Goal: Information Seeking & Learning: Learn about a topic

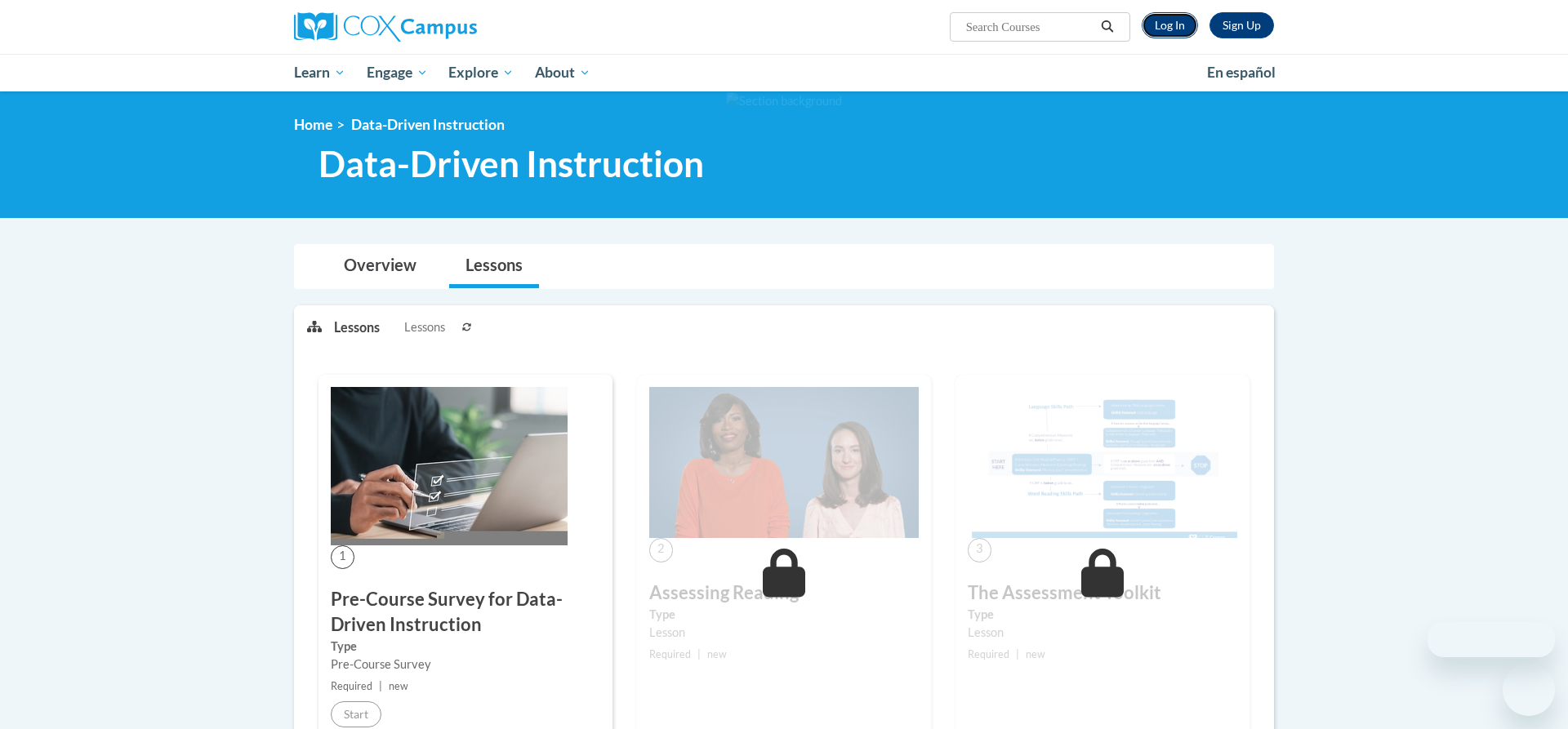
click at [1156, 26] on link "Log In" at bounding box center [1170, 26] width 56 height 26
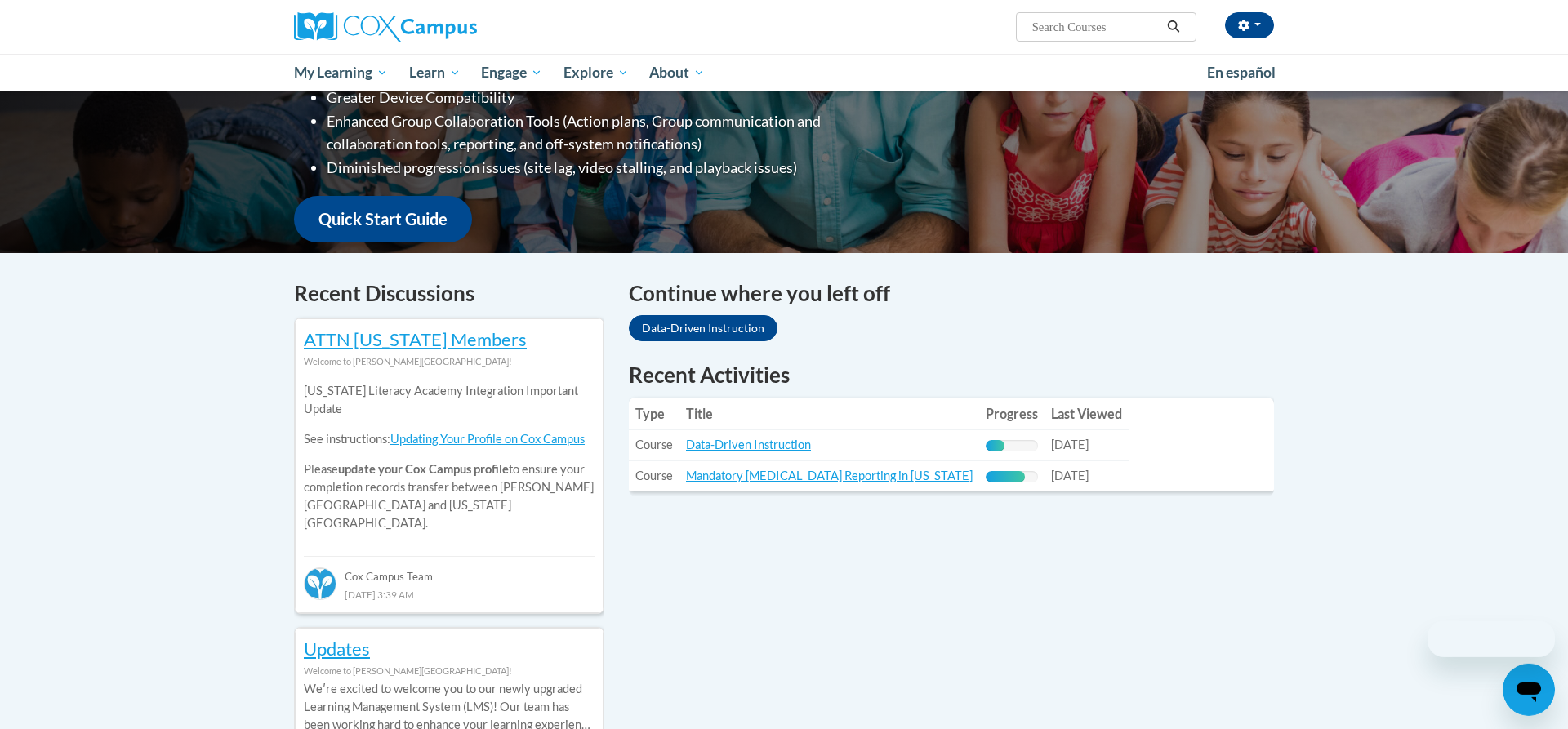
scroll to position [416, 0]
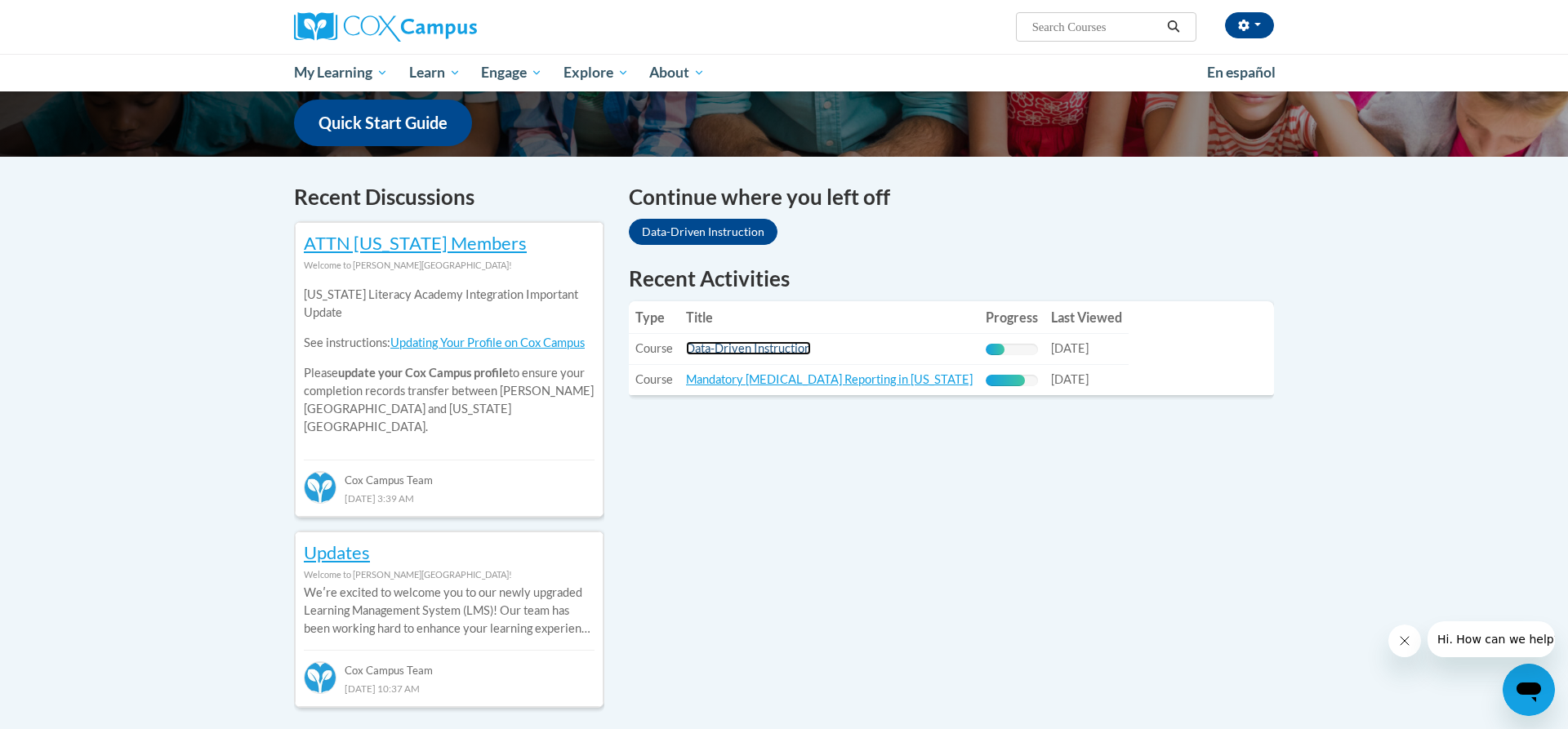
click at [777, 352] on link "Data-Driven Instruction" at bounding box center [748, 348] width 125 height 14
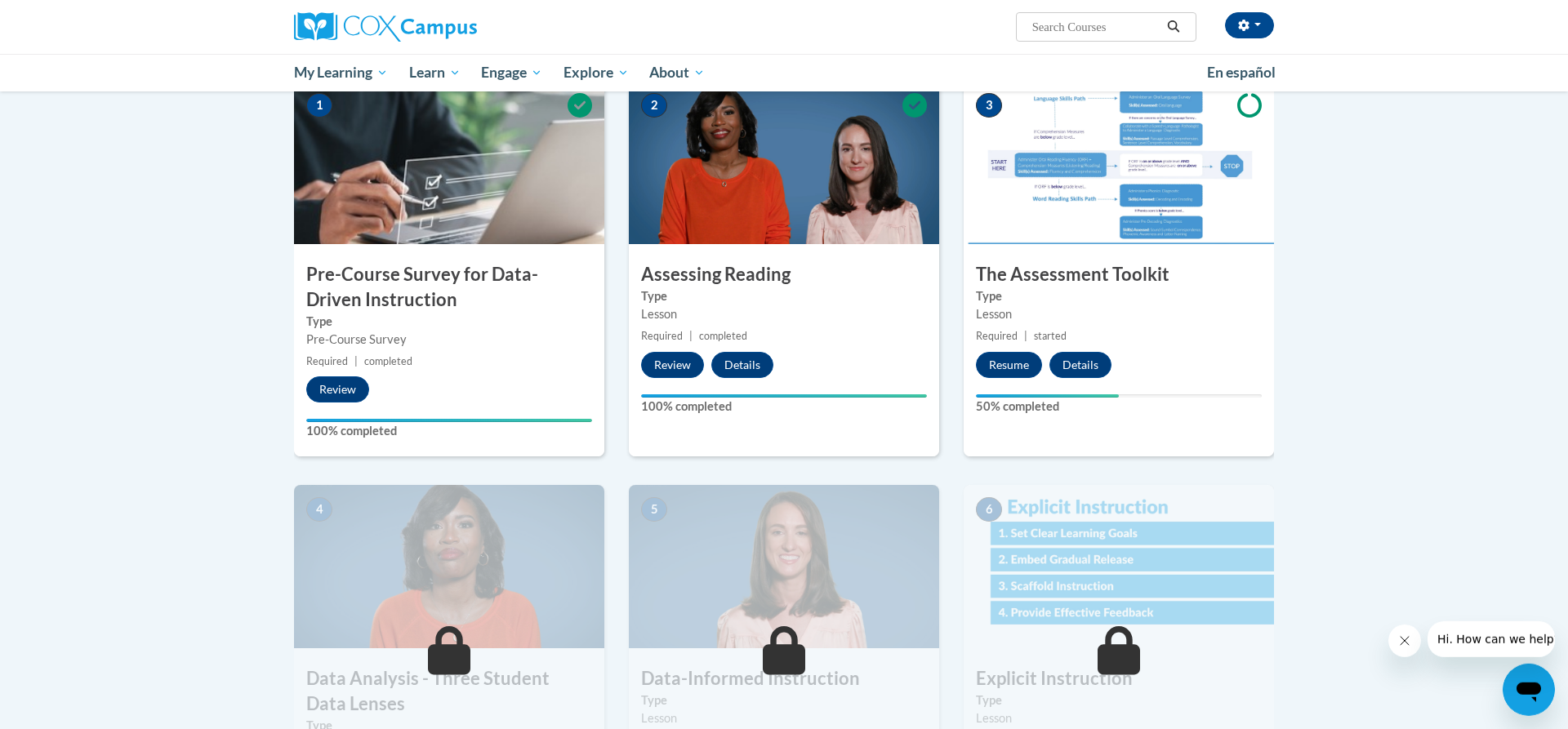
scroll to position [416, 0]
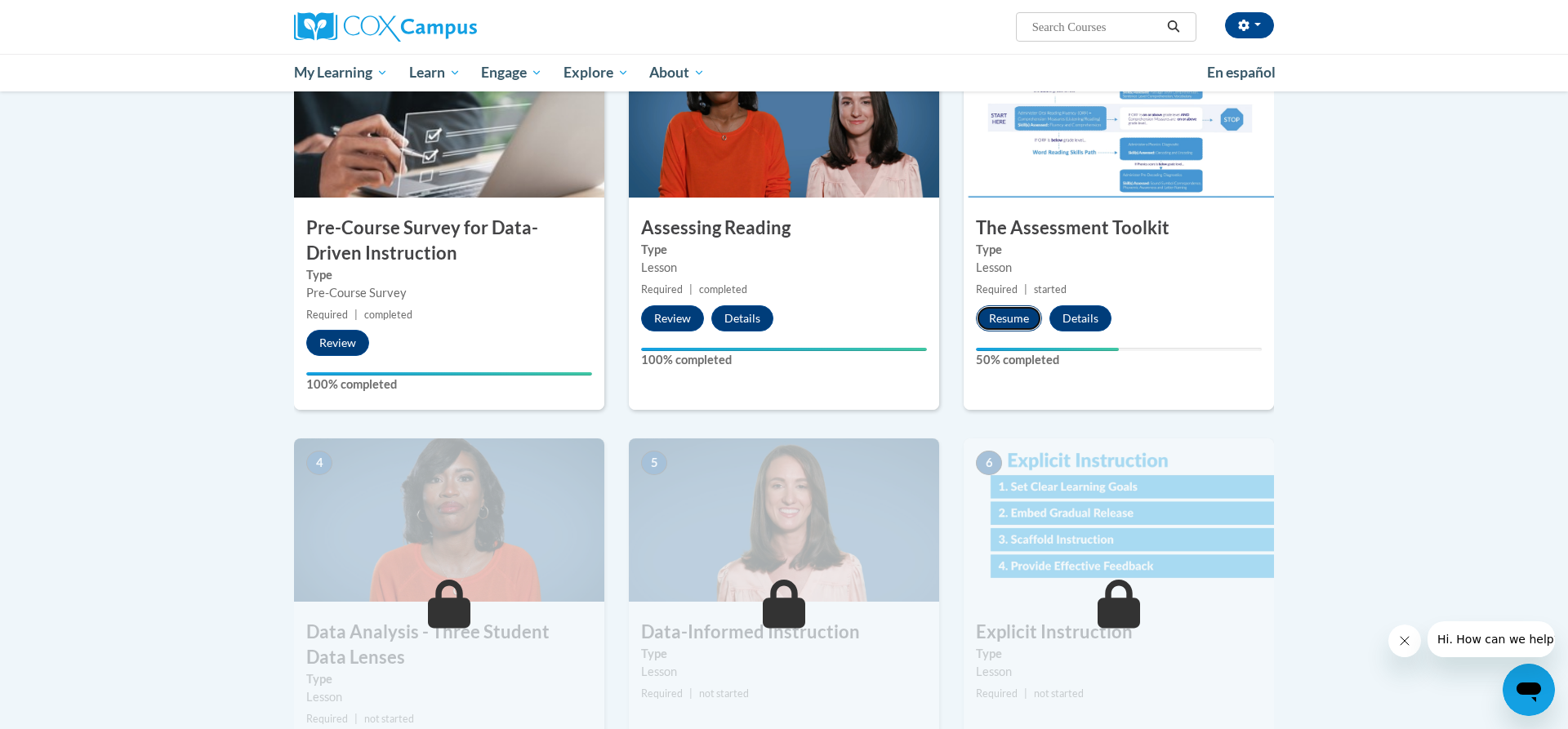
click at [1009, 324] on button "Resume" at bounding box center [1009, 318] width 66 height 26
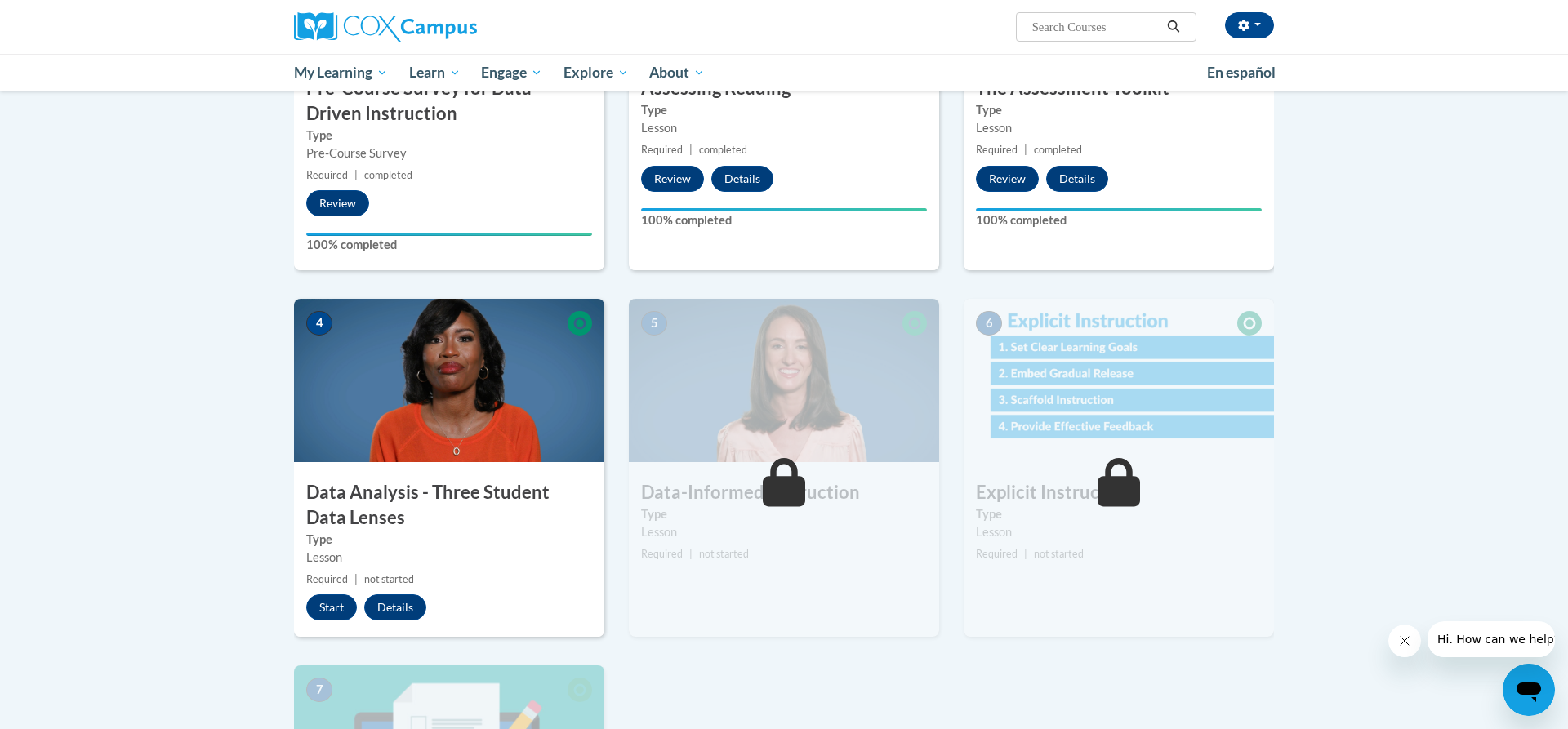
scroll to position [583, 0]
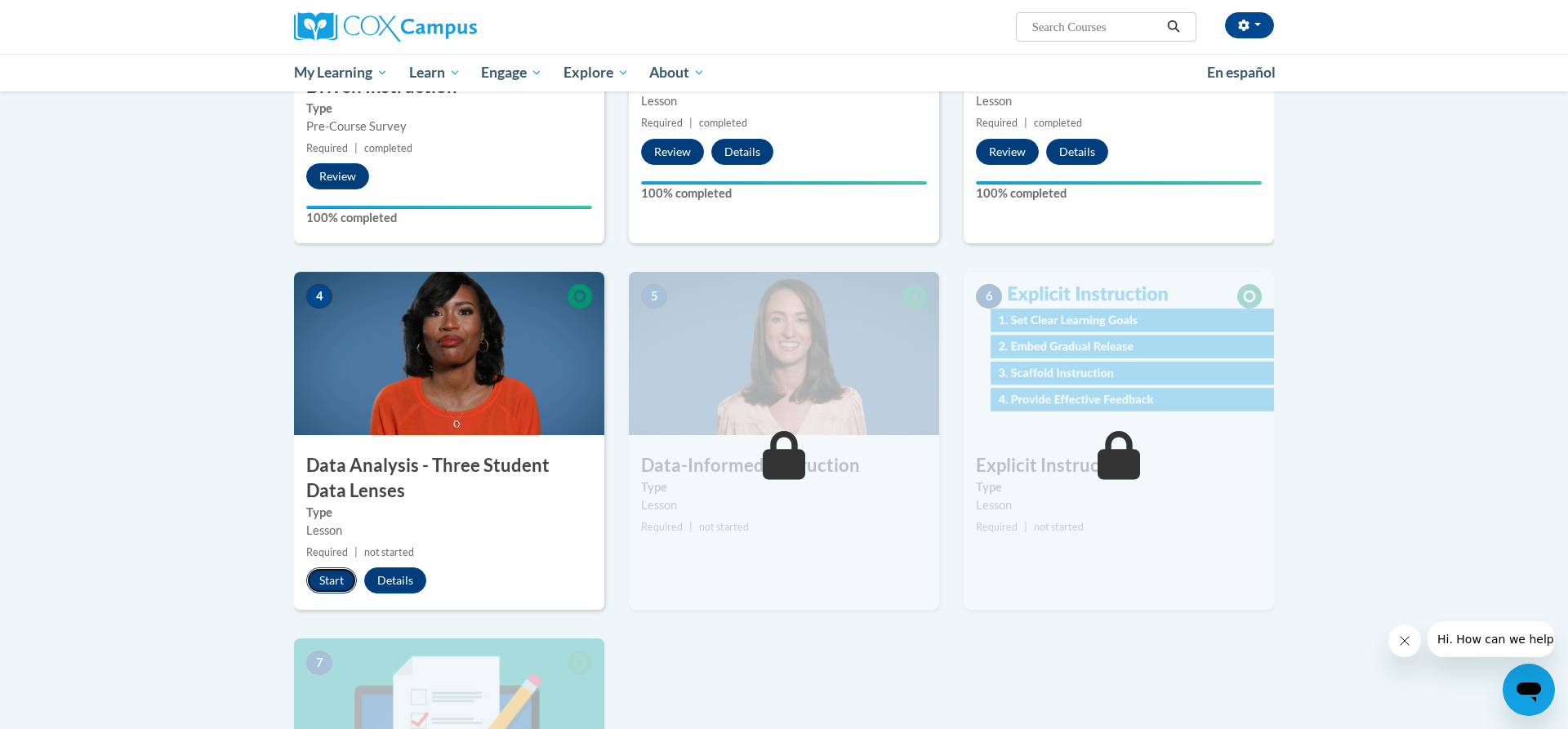
click at [326, 571] on button "Start" at bounding box center [331, 581] width 50 height 26
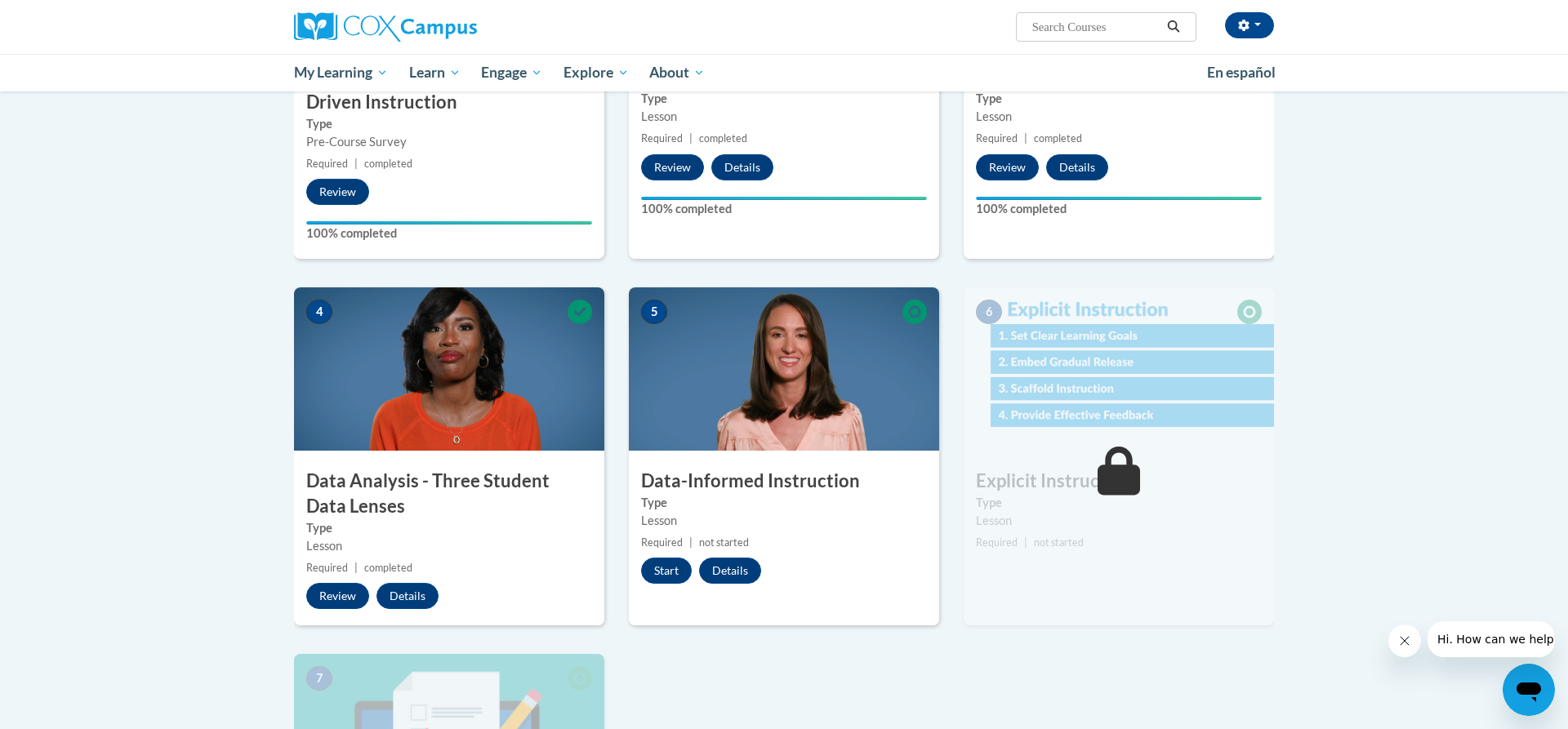
scroll to position [666, 0]
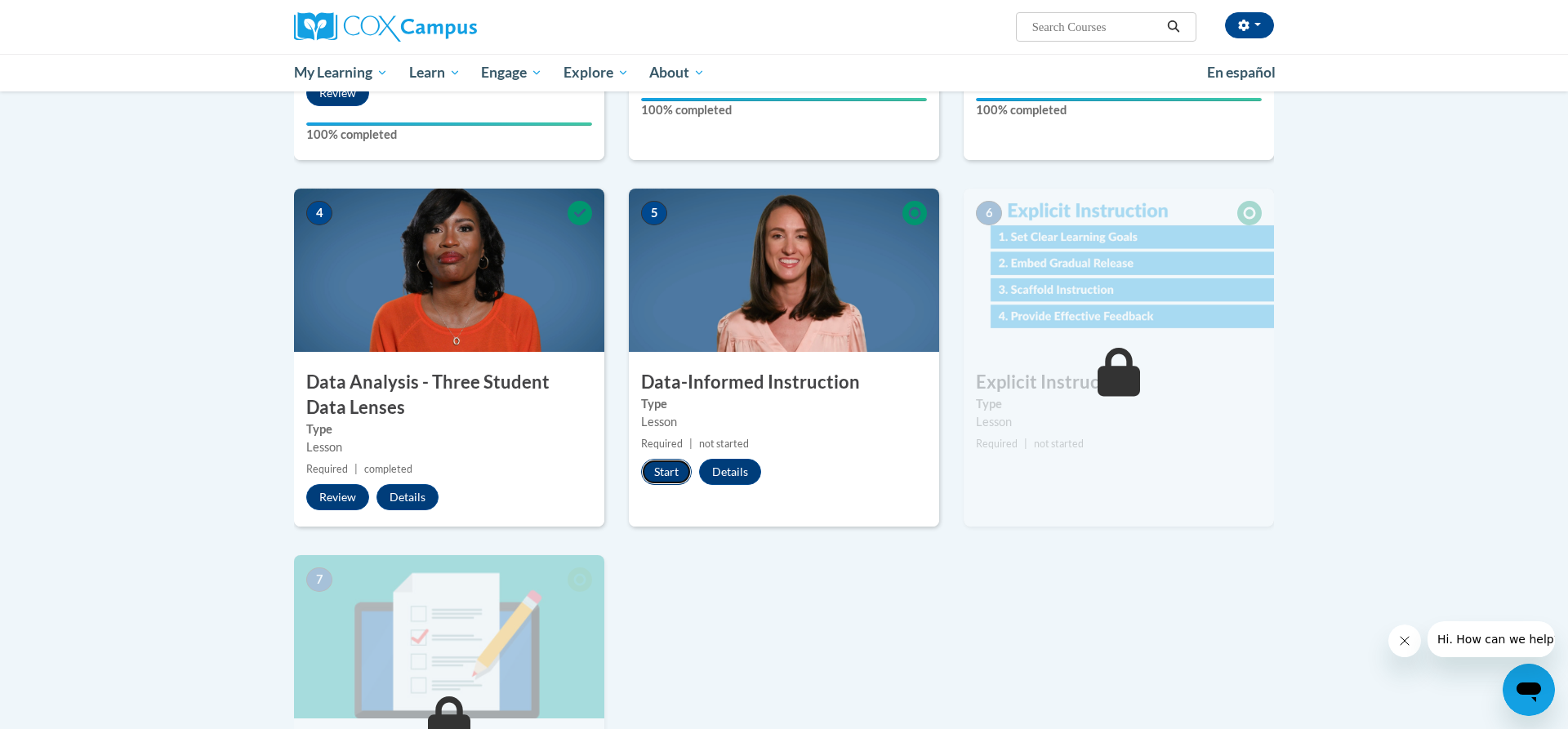
click at [681, 472] on button "Start" at bounding box center [666, 472] width 50 height 26
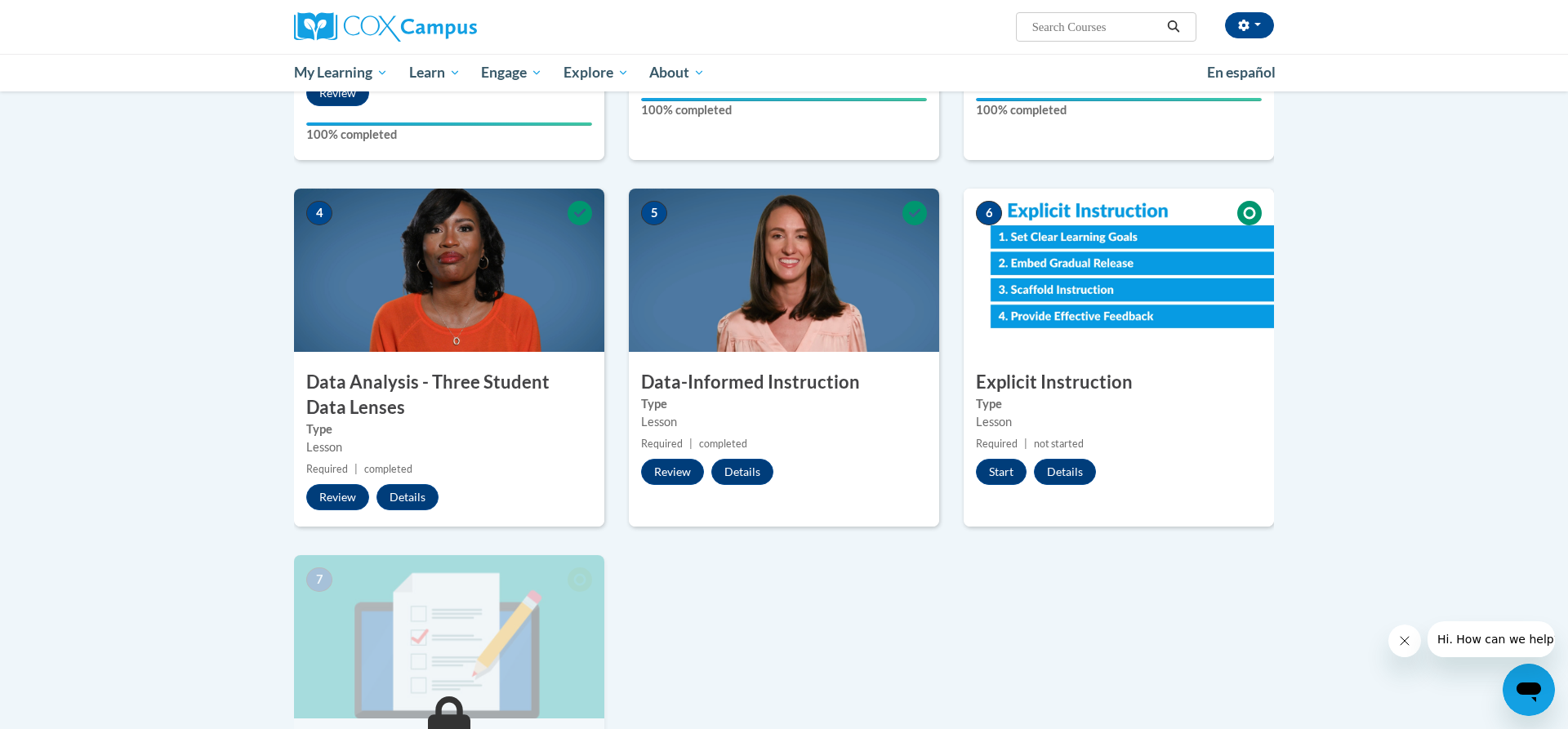
scroll to position [416, 0]
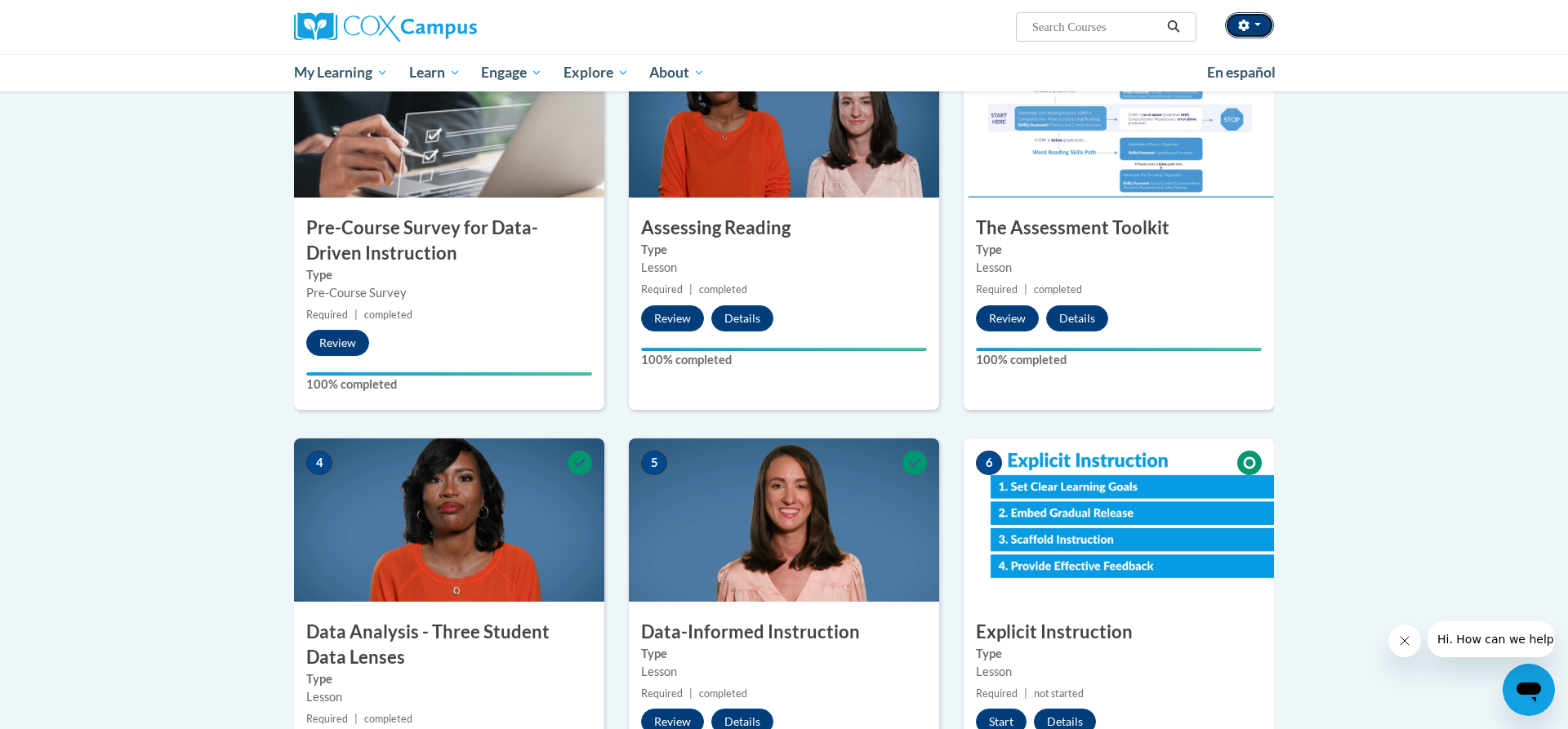
click at [1247, 23] on icon "button" at bounding box center [1243, 26] width 11 height 12
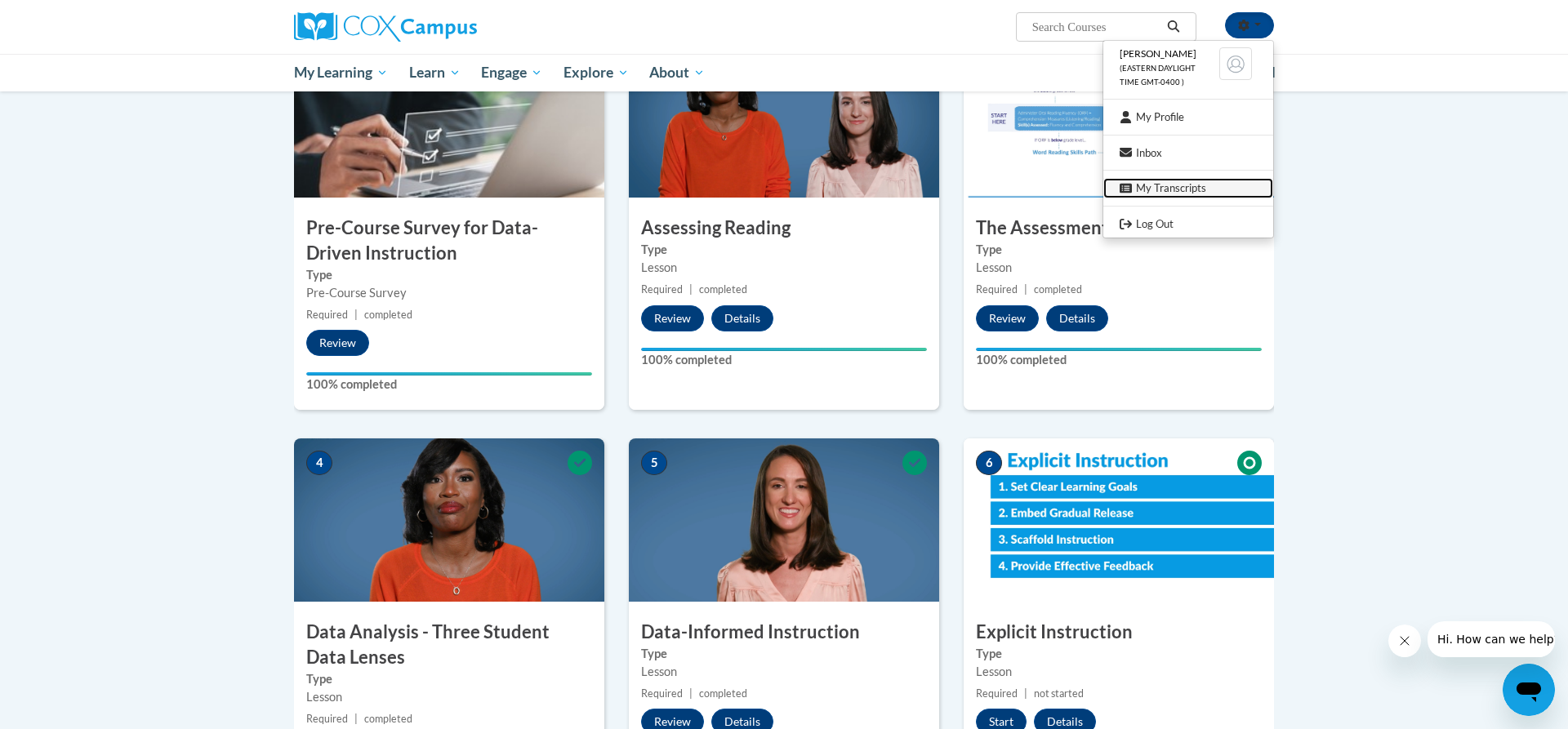
click at [1171, 188] on link "My Transcripts" at bounding box center [1188, 188] width 170 height 21
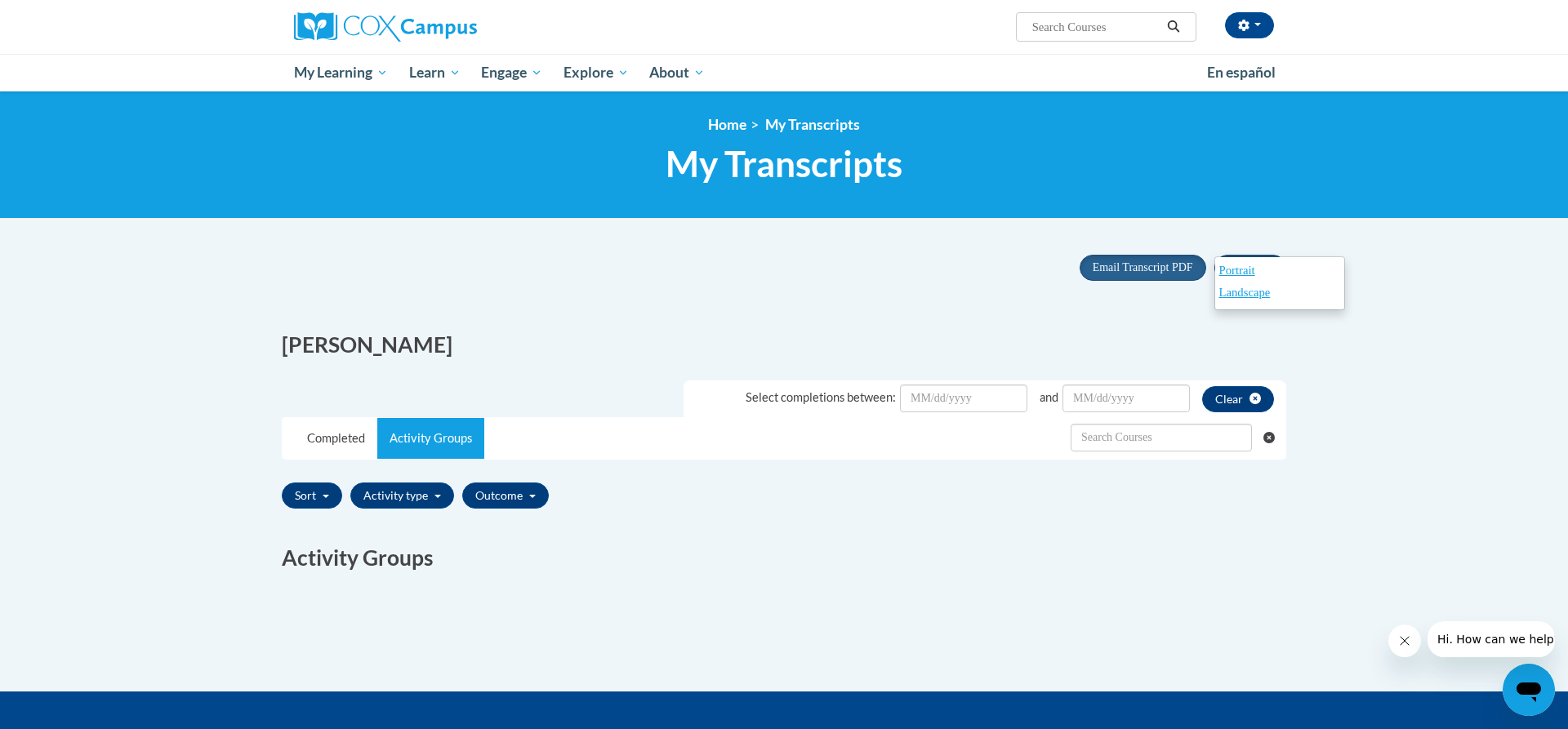
click at [1249, 261] on div "Portrait Landscape" at bounding box center [1279, 283] width 130 height 54
click at [1247, 270] on span "Portrait" at bounding box center [1237, 270] width 36 height 13
